Goal: Information Seeking & Learning: Find specific fact

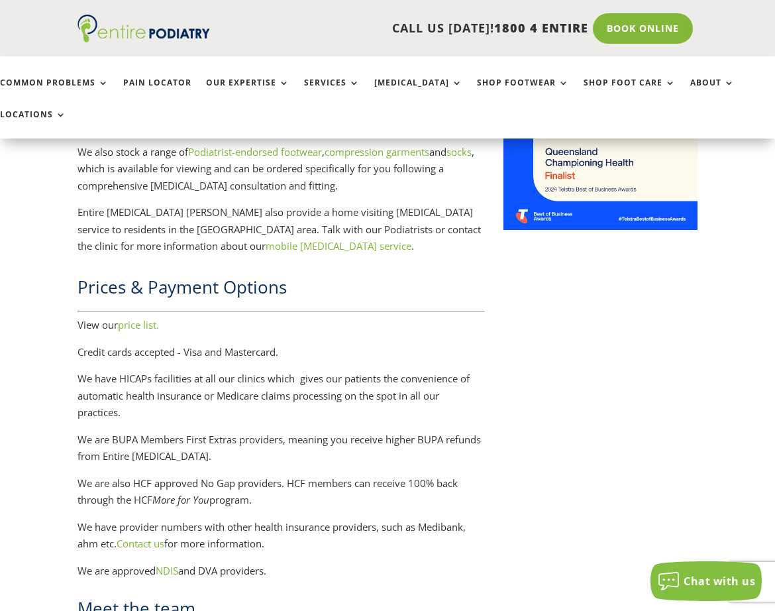
scroll to position [1961, 0]
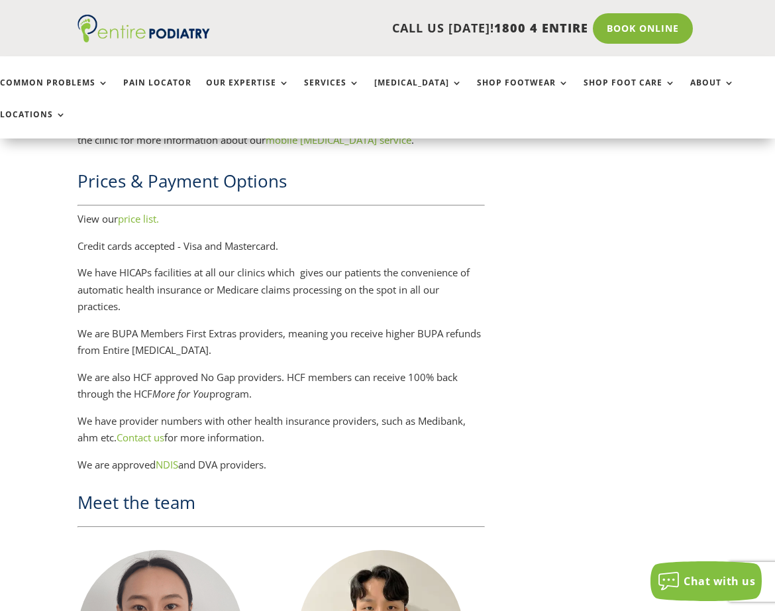
click at [144, 212] on link "price list." at bounding box center [138, 218] width 41 height 13
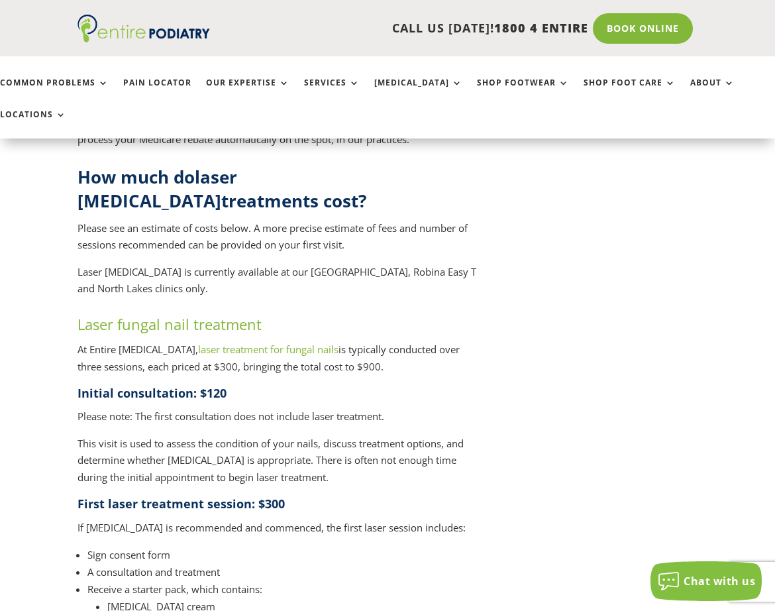
scroll to position [1367, 0]
